Goal: Task Accomplishment & Management: Manage account settings

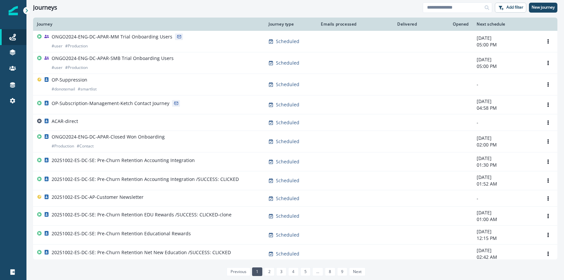
click at [457, 13] on div "Journeys Add filter New journey" at bounding box center [295, 7] width 538 height 15
click at [462, 6] on input at bounding box center [457, 7] width 69 height 11
type input "*"
type input "*********"
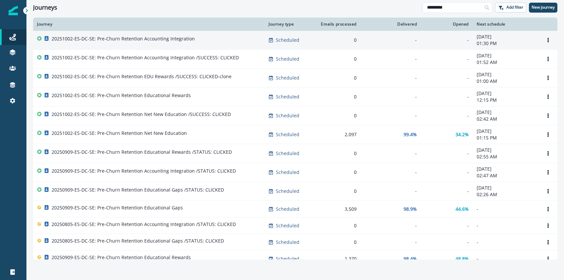
click at [166, 37] on p "20251002-ES-DC-SE: Pre-Churn Retention Accounting Integration" at bounding box center [123, 38] width 143 height 7
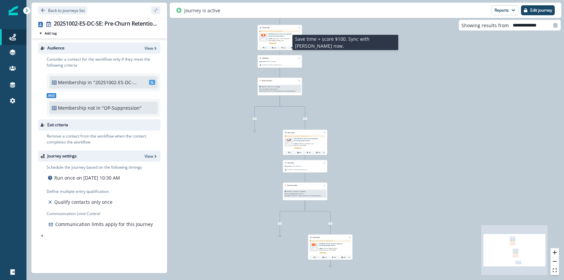
click at [277, 37] on p "Subject: Save time + score $100. Sync with [PERSON_NAME] now." at bounding box center [279, 39] width 22 height 5
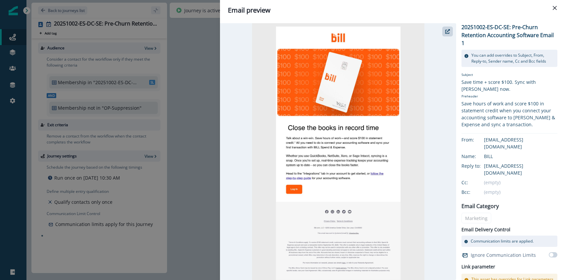
click at [349, 247] on img at bounding box center [338, 151] width 172 height 256
click at [444, 33] on button "button" at bounding box center [447, 31] width 11 height 10
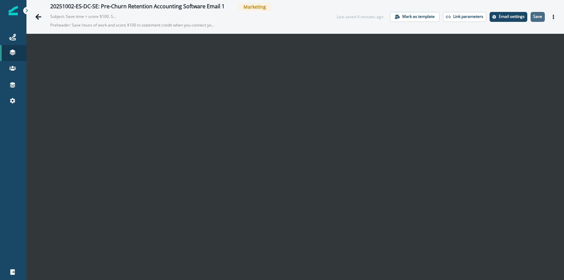
click at [538, 17] on p "Save" at bounding box center [537, 16] width 9 height 5
click at [41, 16] on icon "Go back" at bounding box center [38, 17] width 7 height 7
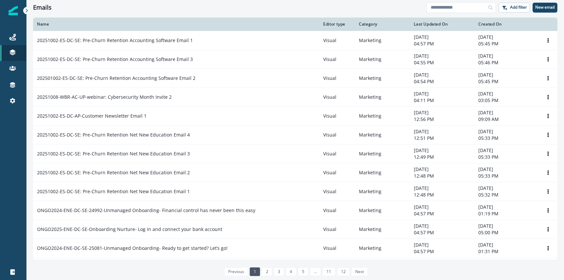
click at [28, 11] on icon at bounding box center [26, 10] width 5 height 5
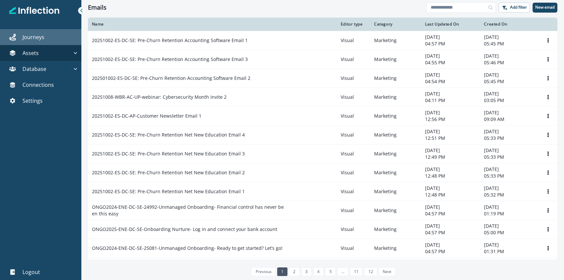
click at [34, 36] on p "Journeys" at bounding box center [33, 37] width 22 height 8
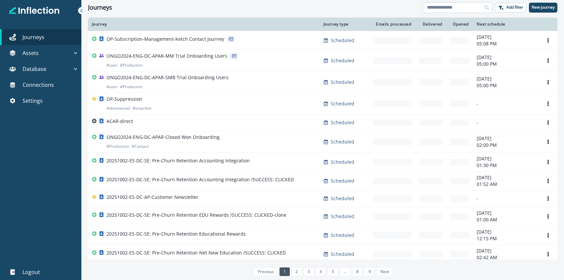
click at [444, 3] on input at bounding box center [457, 7] width 69 height 11
type input "*"
type input "*********"
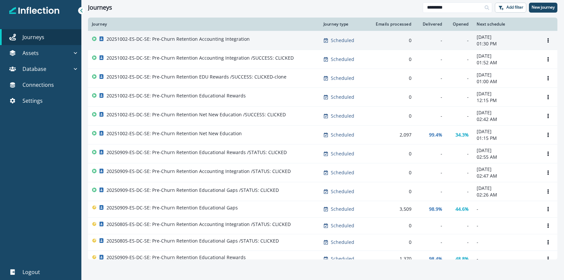
click at [207, 40] on p "20251002-ES-DC-SE: Pre-Churn Retention Accounting Integration" at bounding box center [178, 39] width 143 height 7
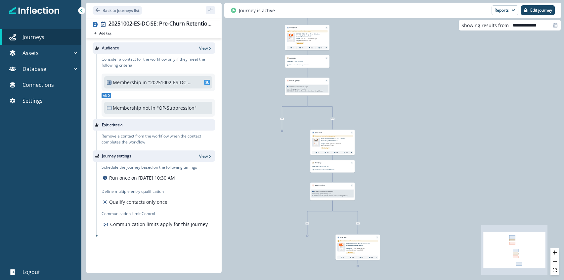
click at [311, 36] on p "20251002-ES-DC-SE: Pre-Churn Retention Accounting Software Email 1" at bounding box center [309, 35] width 28 height 4
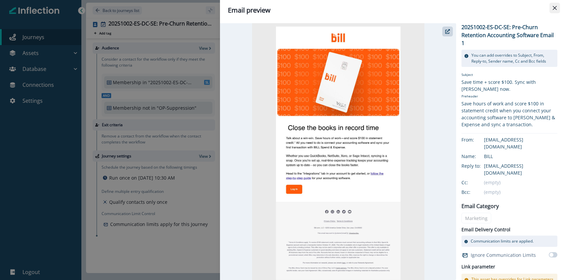
click at [555, 11] on button "Close" at bounding box center [555, 8] width 11 height 11
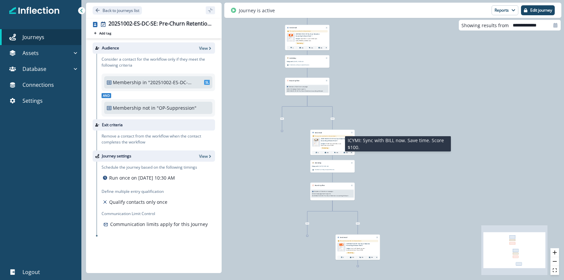
click at [342, 141] on p "Subject: ICYMI: Sync with BILL now. Save time. Score $100." at bounding box center [332, 143] width 22 height 5
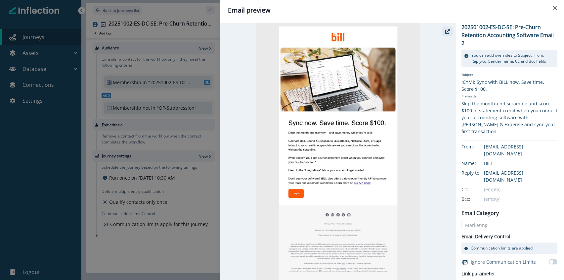
click at [446, 28] on button "button" at bounding box center [447, 31] width 11 height 10
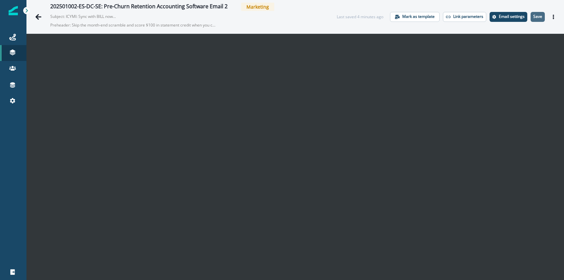
click at [538, 18] on p "Save" at bounding box center [537, 16] width 9 height 5
click at [40, 17] on icon "Go back" at bounding box center [38, 17] width 6 height 6
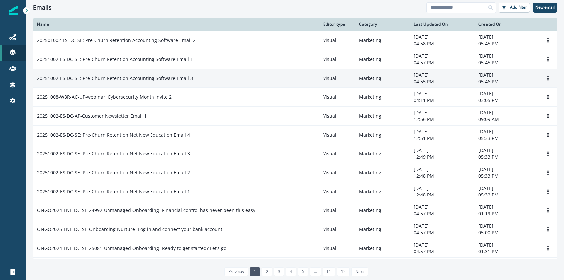
click at [137, 75] on p "20251002-ES-DC-SE: Pre-Churn Retention Accounting Software Email 3" at bounding box center [115, 78] width 156 height 7
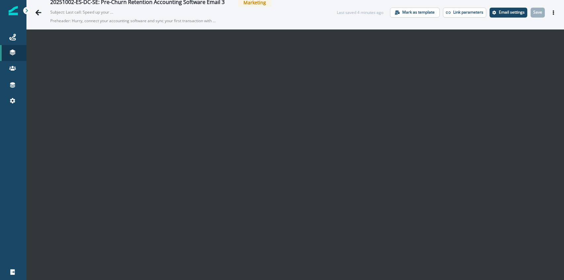
scroll to position [6, 0]
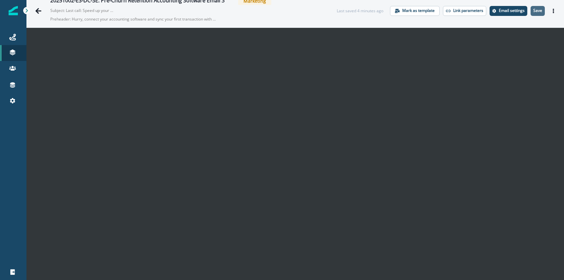
click at [539, 11] on p "Save" at bounding box center [537, 10] width 9 height 5
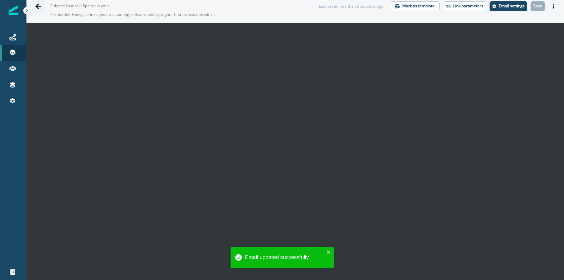
click at [40, 7] on icon "Go back" at bounding box center [38, 6] width 7 height 7
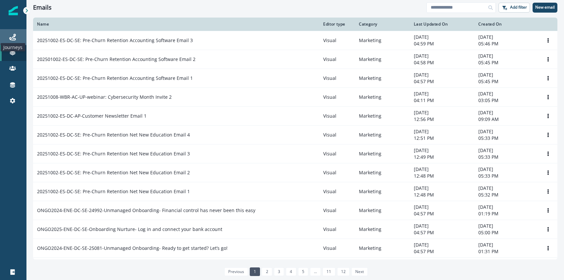
click at [14, 36] on icon at bounding box center [12, 37] width 7 height 7
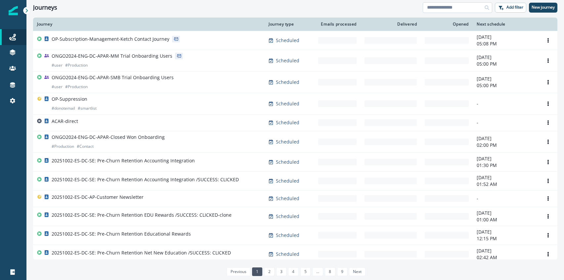
click at [458, 9] on input at bounding box center [457, 7] width 69 height 11
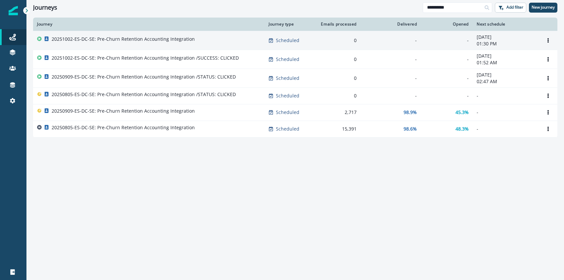
type input "**********"
click at [162, 41] on p "20251002-ES-DC-SE: Pre-Churn Retention Accounting Integration" at bounding box center [123, 39] width 143 height 7
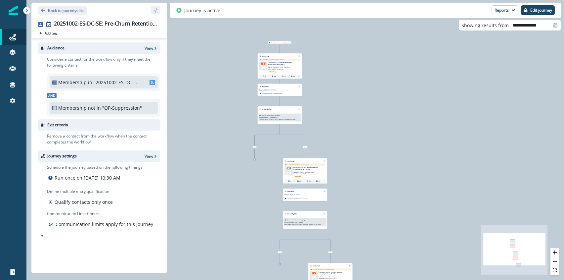
click at [281, 66] on p "Subject: Save time + score $100. Sync with [PERSON_NAME] now." at bounding box center [279, 67] width 22 height 5
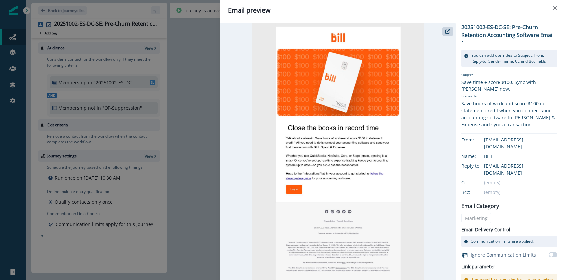
click at [199, 122] on div "Email preview 20251002-ES-DC-SE: Pre-Churn Retention Accounting Software Email …" at bounding box center [282, 140] width 564 height 280
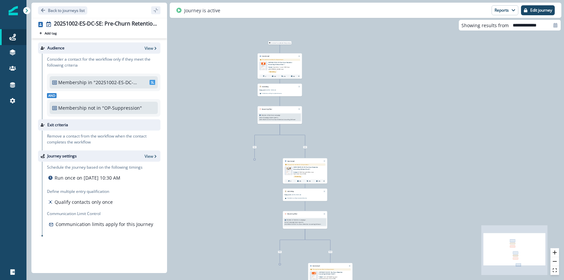
click at [302, 169] on p "202501002-ES-DC-SE: Pre-Churn Retention Accounting Software Email 2" at bounding box center [307, 168] width 28 height 4
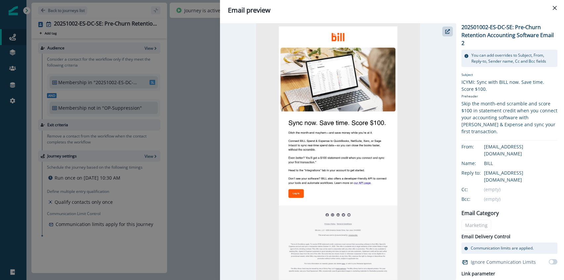
click at [186, 175] on div "Email preview 202501002-ES-DC-SE: Pre-Churn Retention Accounting Software Email…" at bounding box center [282, 140] width 564 height 280
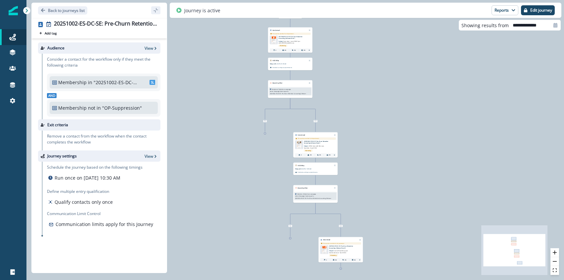
click at [339, 244] on div "Email asset changed, journey reports will be subject to change This asset has o…" at bounding box center [341, 252] width 44 height 22
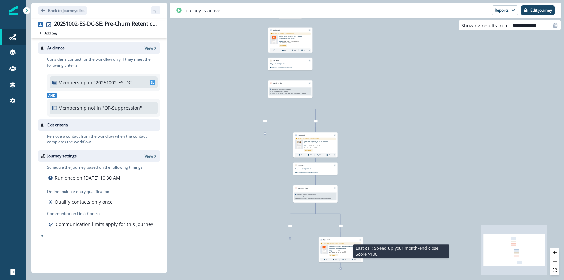
click at [342, 249] on span "Last call: Speed up your month-end close. Score $100." at bounding box center [338, 250] width 19 height 3
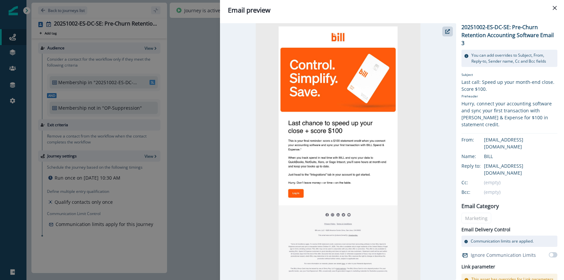
click at [179, 169] on div "Email preview 20251002-ES-DC-SE: Pre-Churn Retention Accounting Software Email …" at bounding box center [282, 140] width 564 height 280
